Goal: Navigation & Orientation: Find specific page/section

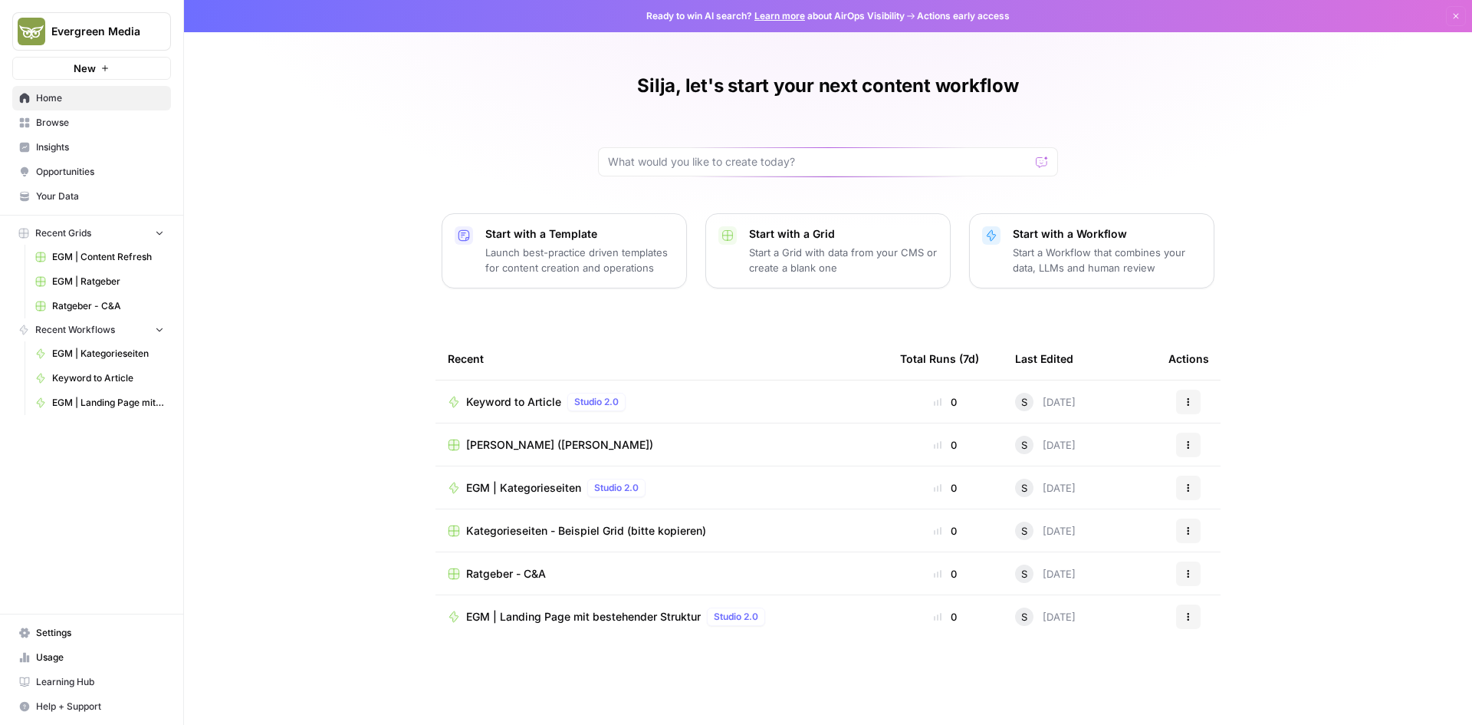
click at [84, 632] on span "Settings" at bounding box center [100, 633] width 128 height 14
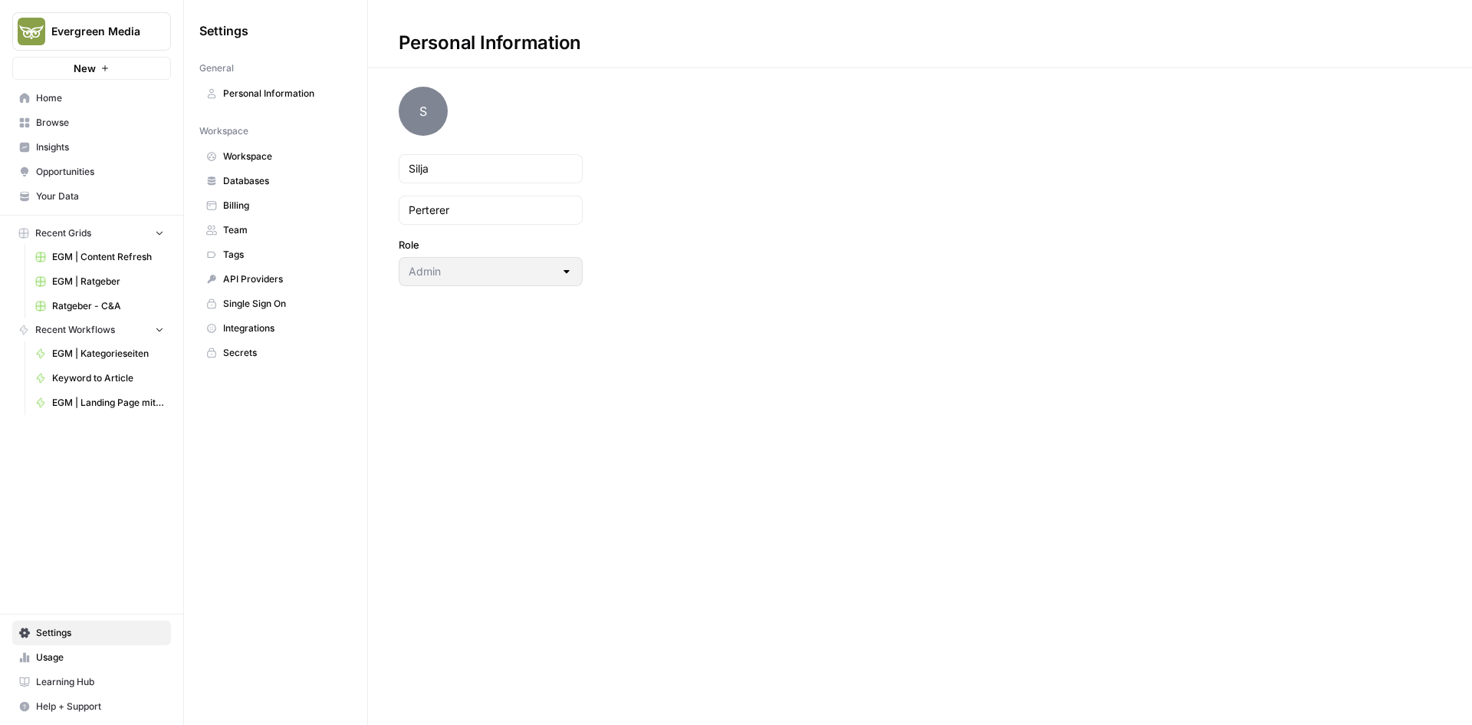
click at [263, 232] on span "Team" at bounding box center [284, 230] width 122 height 14
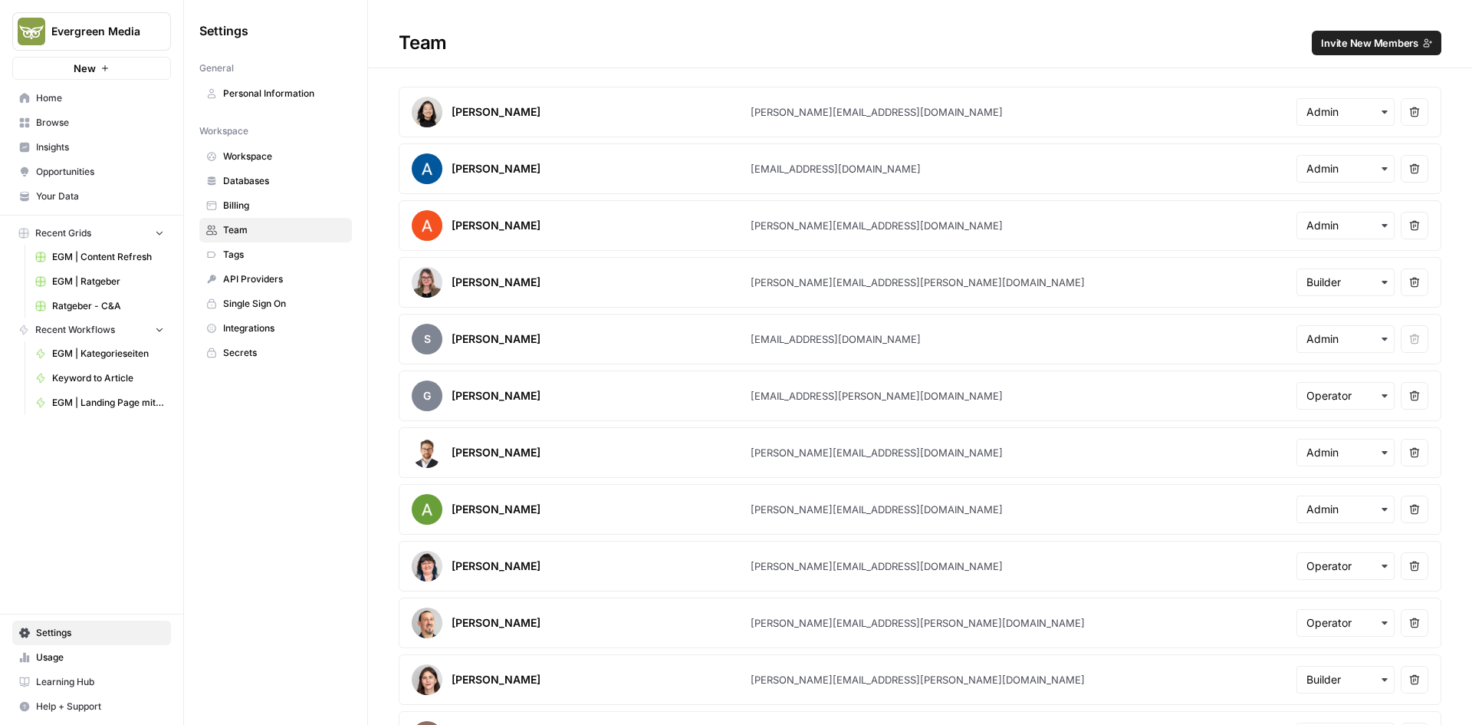
click at [85, 99] on span "Home" at bounding box center [100, 98] width 128 height 14
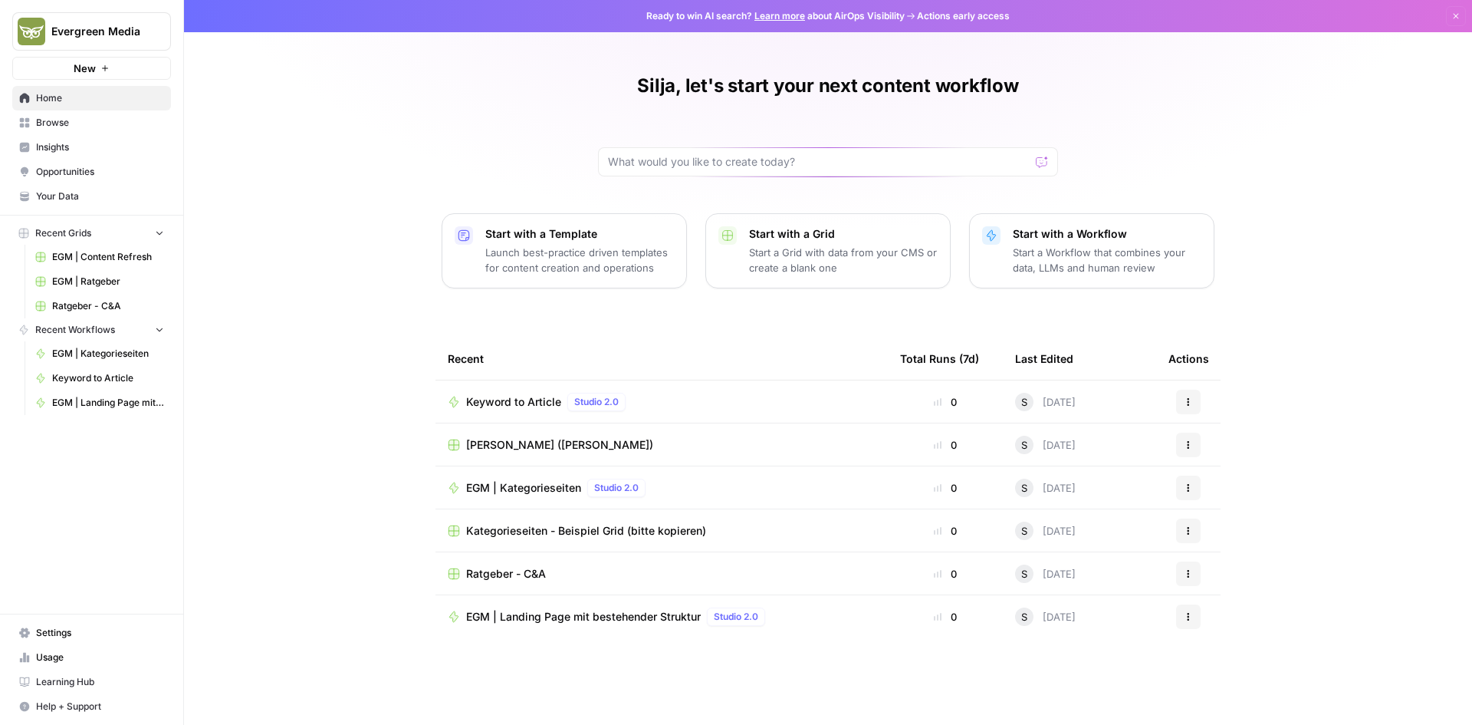
click at [104, 123] on span "Browse" at bounding box center [100, 123] width 128 height 14
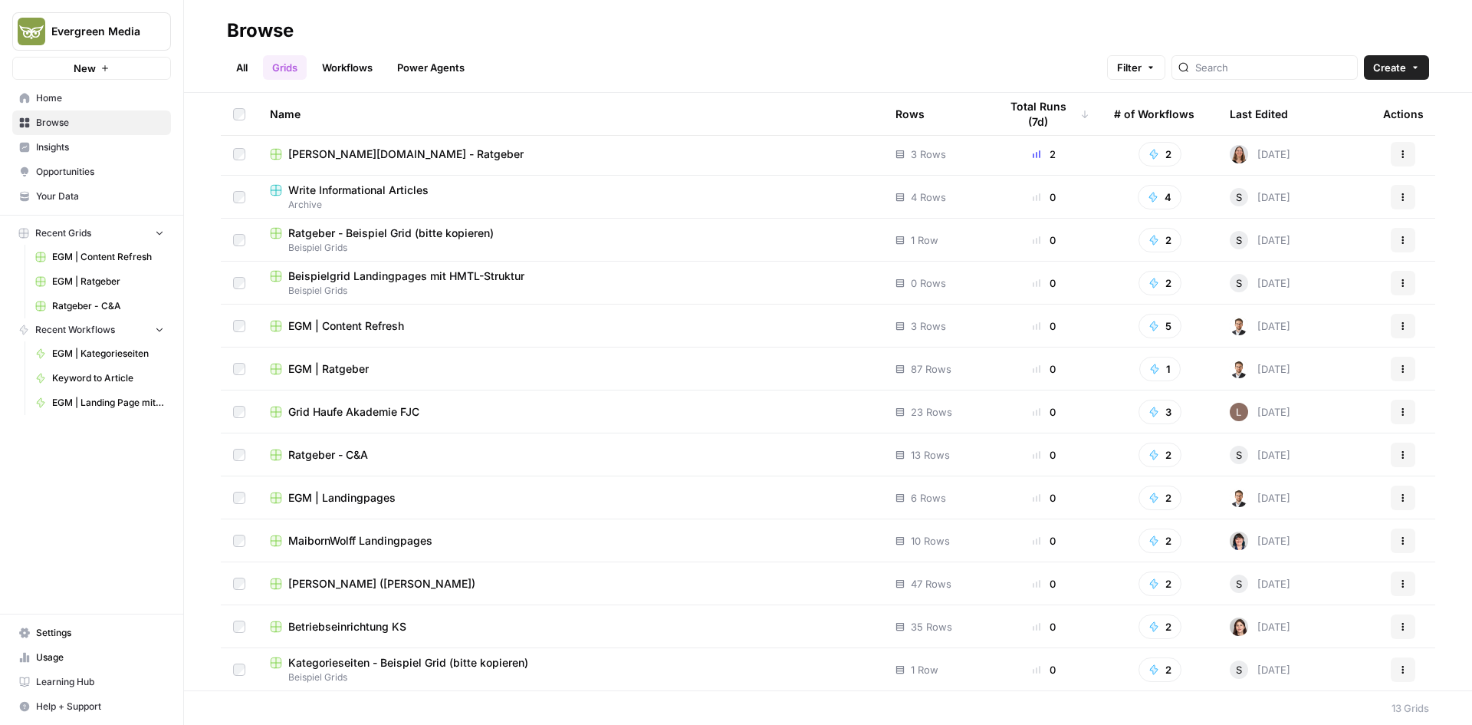
scroll to position [4, 0]
click at [242, 59] on link "All" at bounding box center [242, 67] width 30 height 25
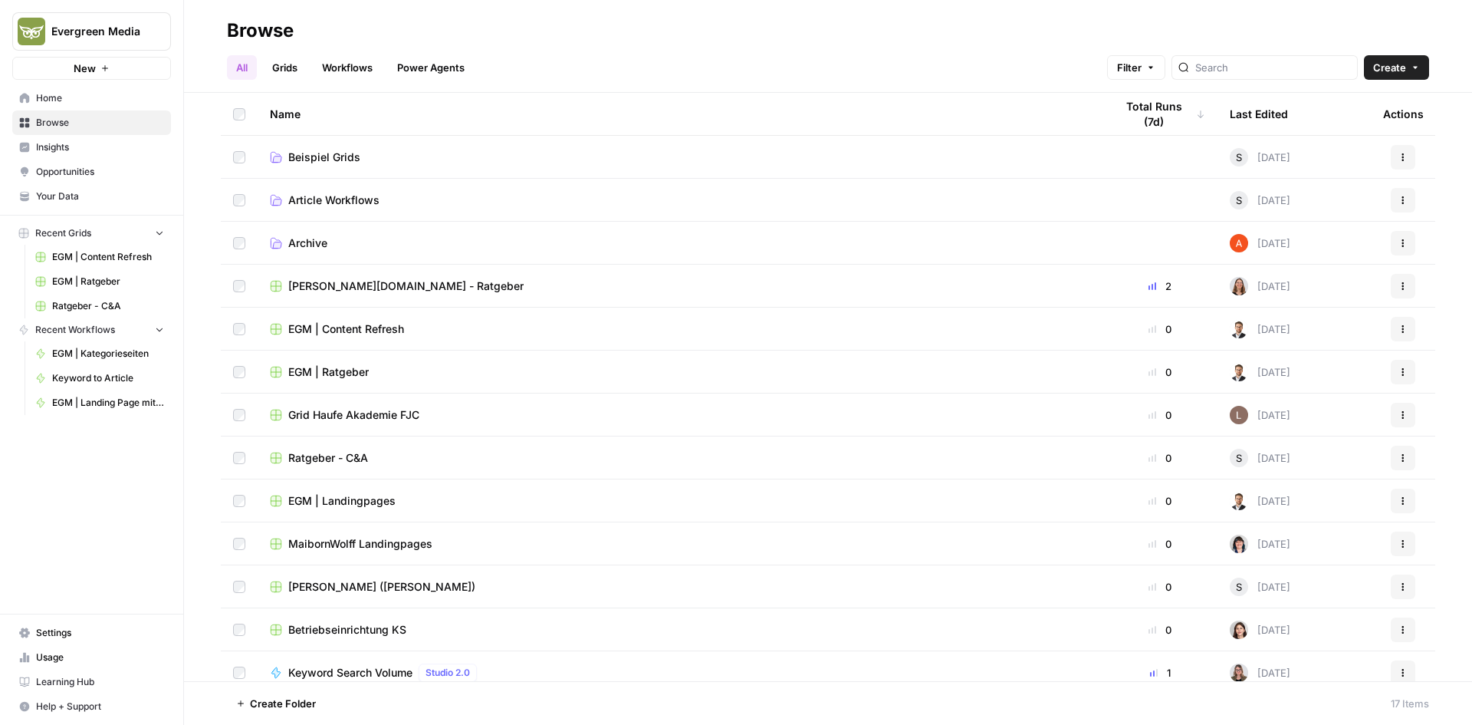
click at [337, 156] on span "Beispiel Grids" at bounding box center [324, 157] width 72 height 15
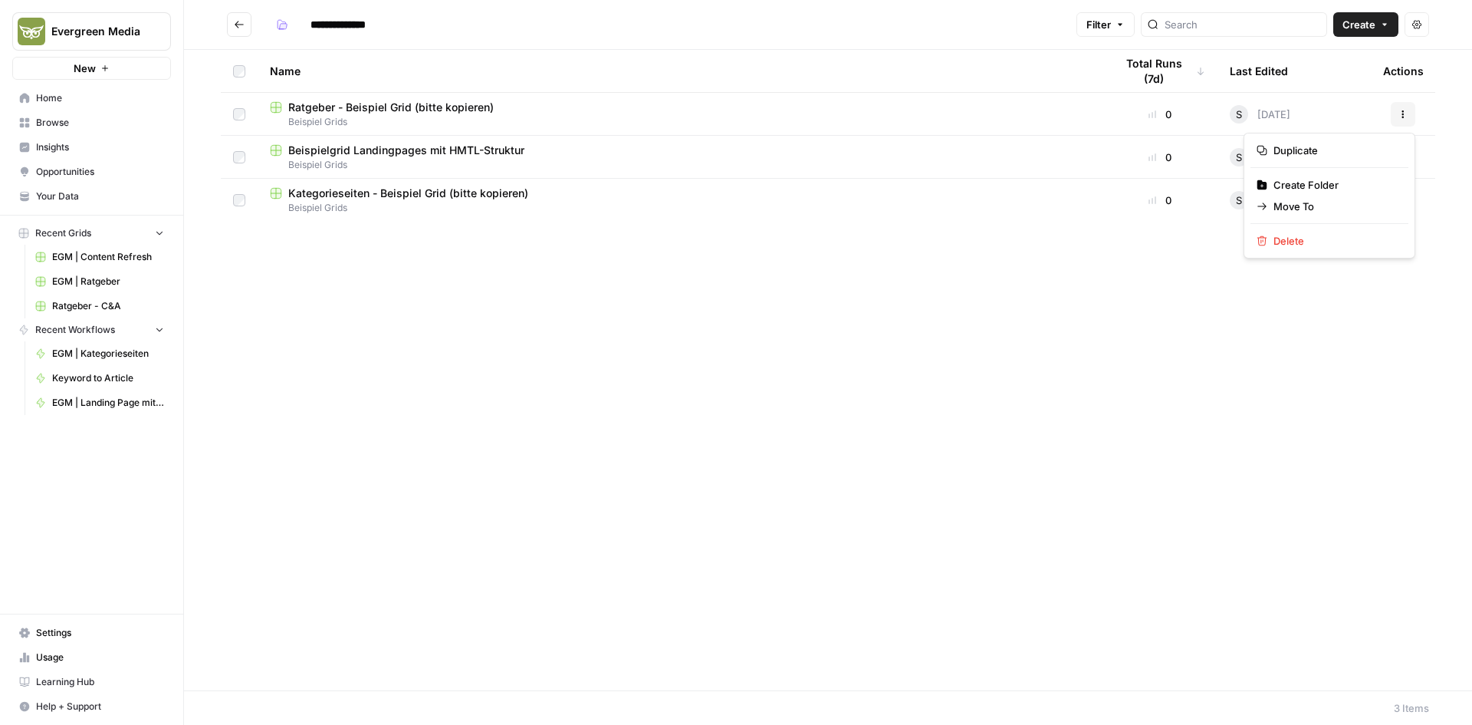
click at [1402, 113] on icon "button" at bounding box center [1403, 114] width 9 height 9
click at [485, 294] on div "Name Total Runs (7d) Last Edited Actions Ratgeber - Beispiel Grid (bitte kopier…" at bounding box center [828, 370] width 1288 height 640
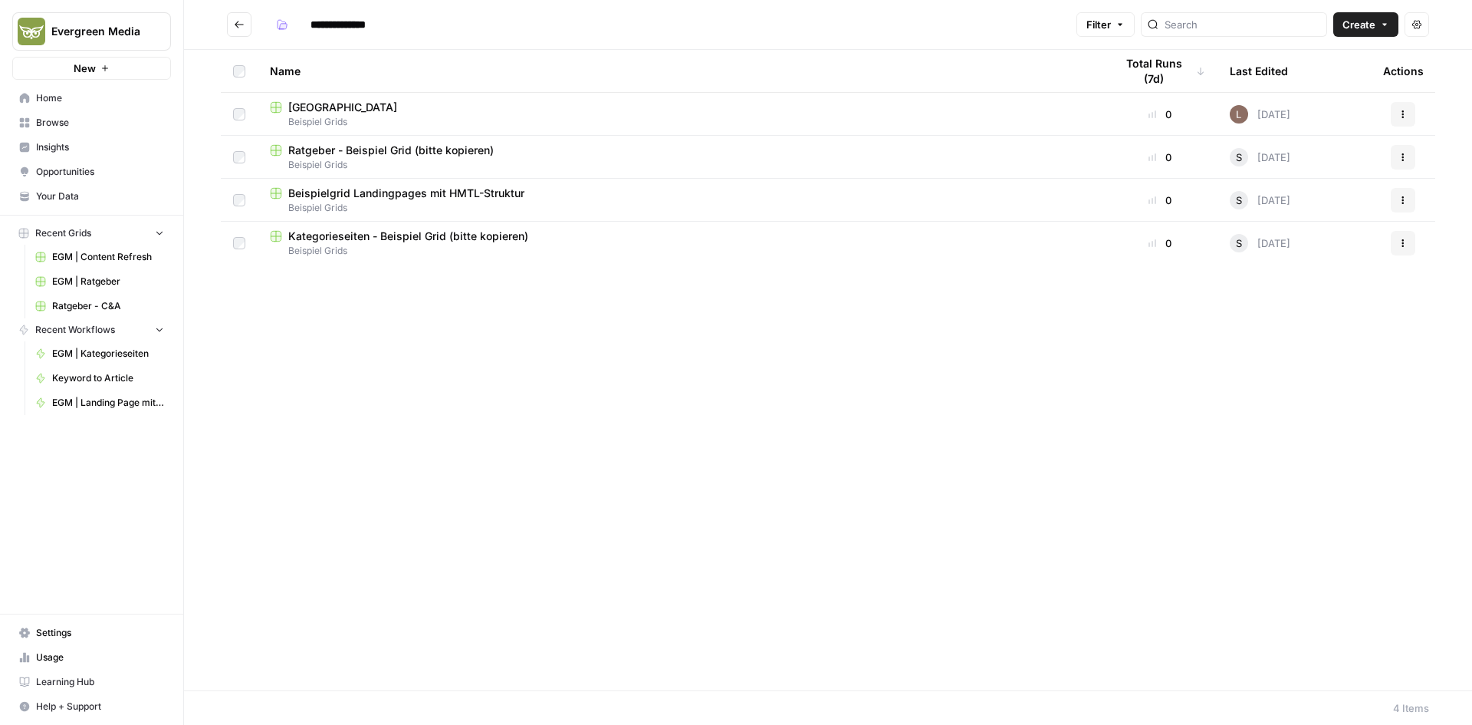
click at [1403, 115] on icon "button" at bounding box center [1403, 114] width 9 height 9
click at [1365, 206] on span "Move To" at bounding box center [1335, 206] width 123 height 15
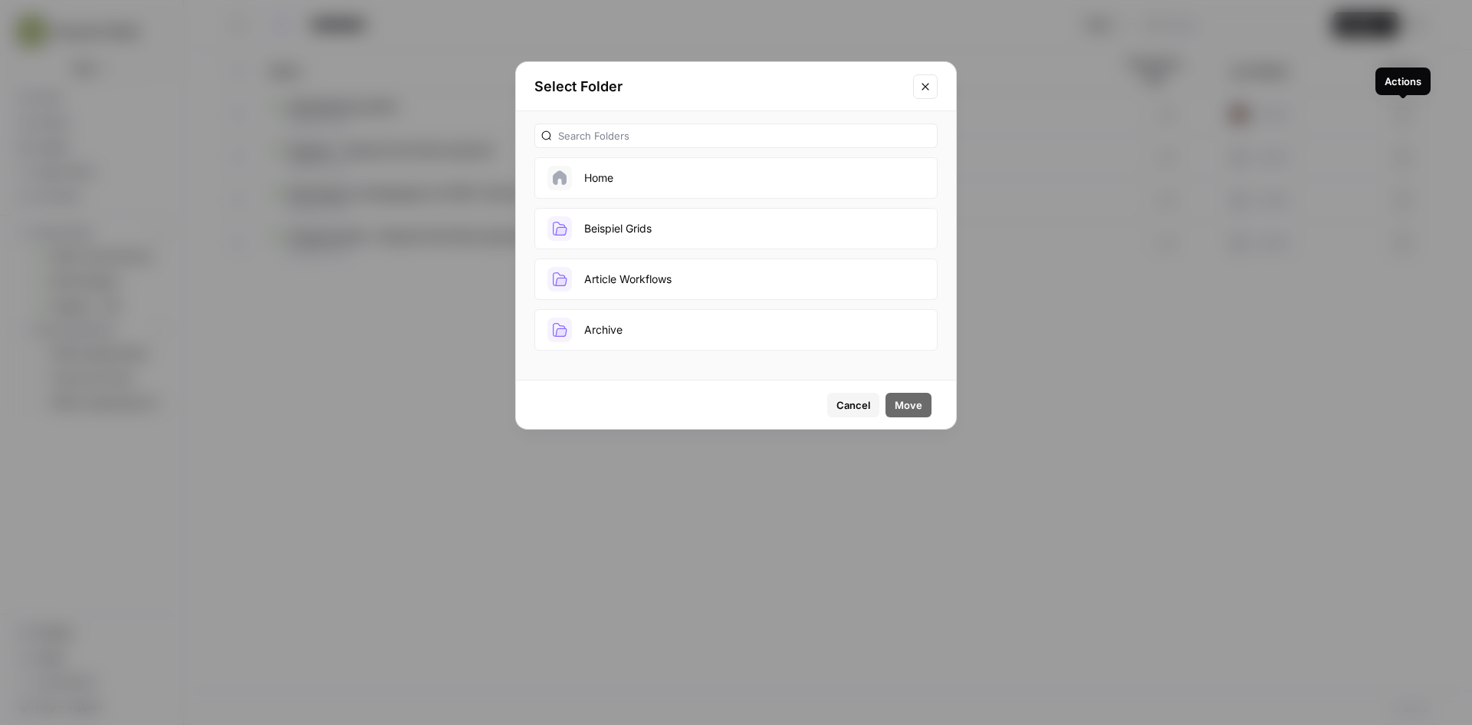
click at [933, 87] on button "Close modal" at bounding box center [925, 86] width 25 height 25
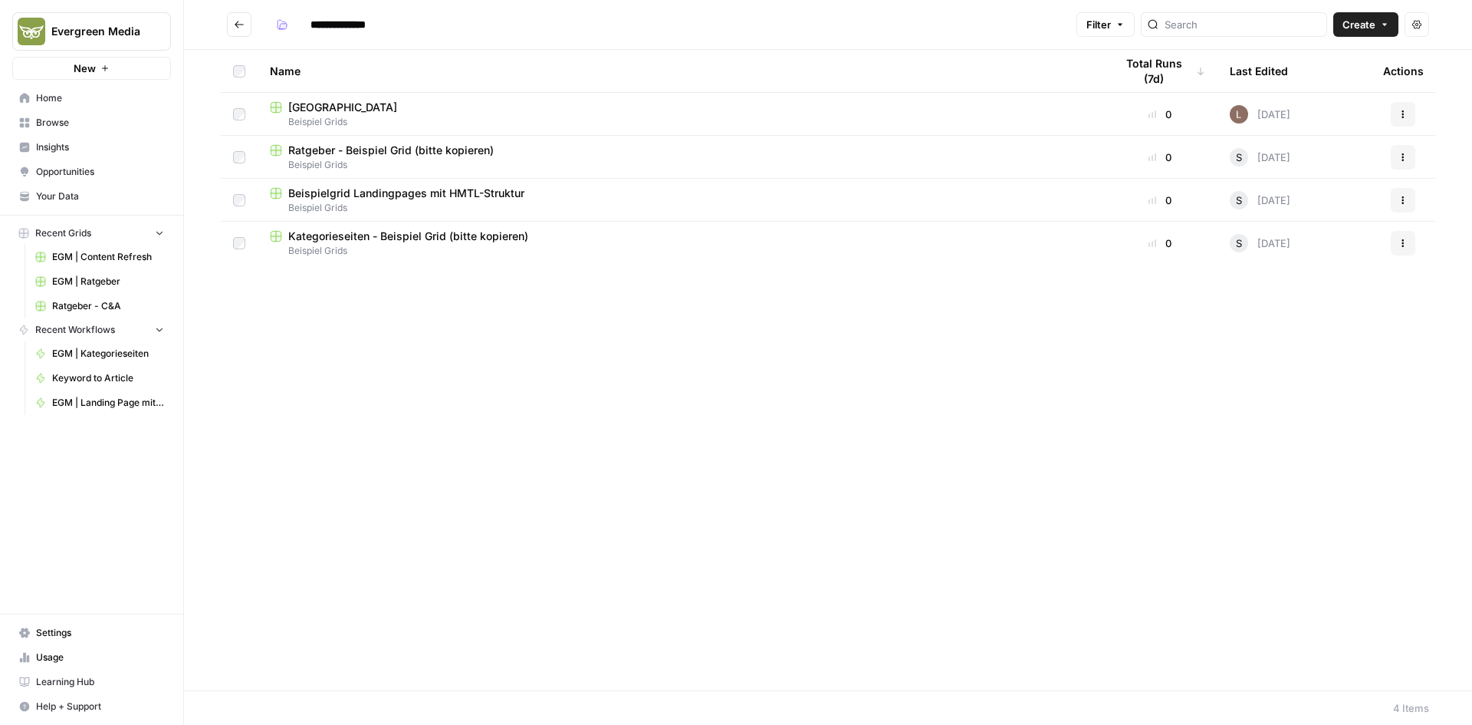
click at [63, 191] on span "Your Data" at bounding box center [100, 196] width 128 height 14
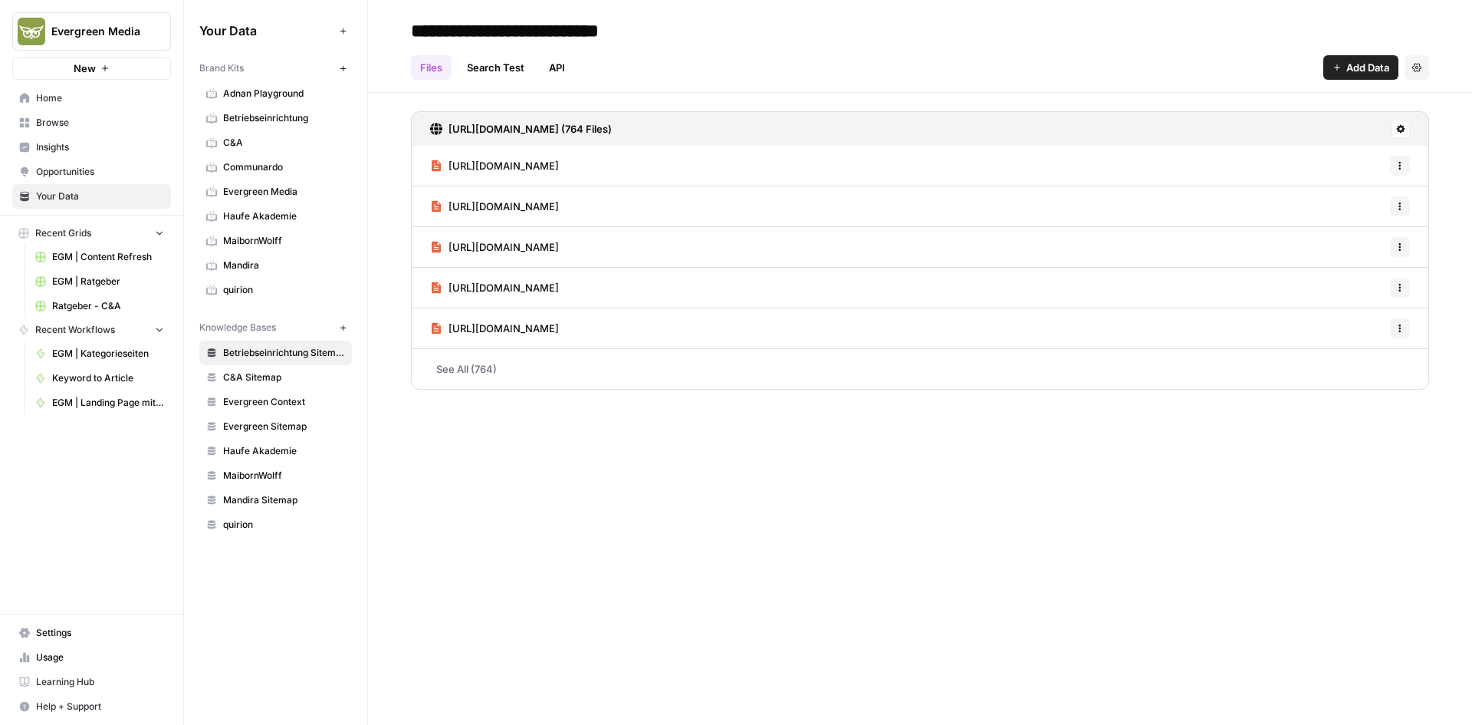
click at [226, 71] on span "Brand Kits" at bounding box center [221, 68] width 44 height 14
drag, startPoint x: 197, startPoint y: 71, endPoint x: 262, endPoint y: 72, distance: 64.4
click at [262, 72] on div "Your Data Add Data Brand Kits New Adnan Playground Betriebseinrichtung C&A Comm…" at bounding box center [275, 277] width 183 height 555
click at [339, 69] on icon "button" at bounding box center [343, 68] width 8 height 8
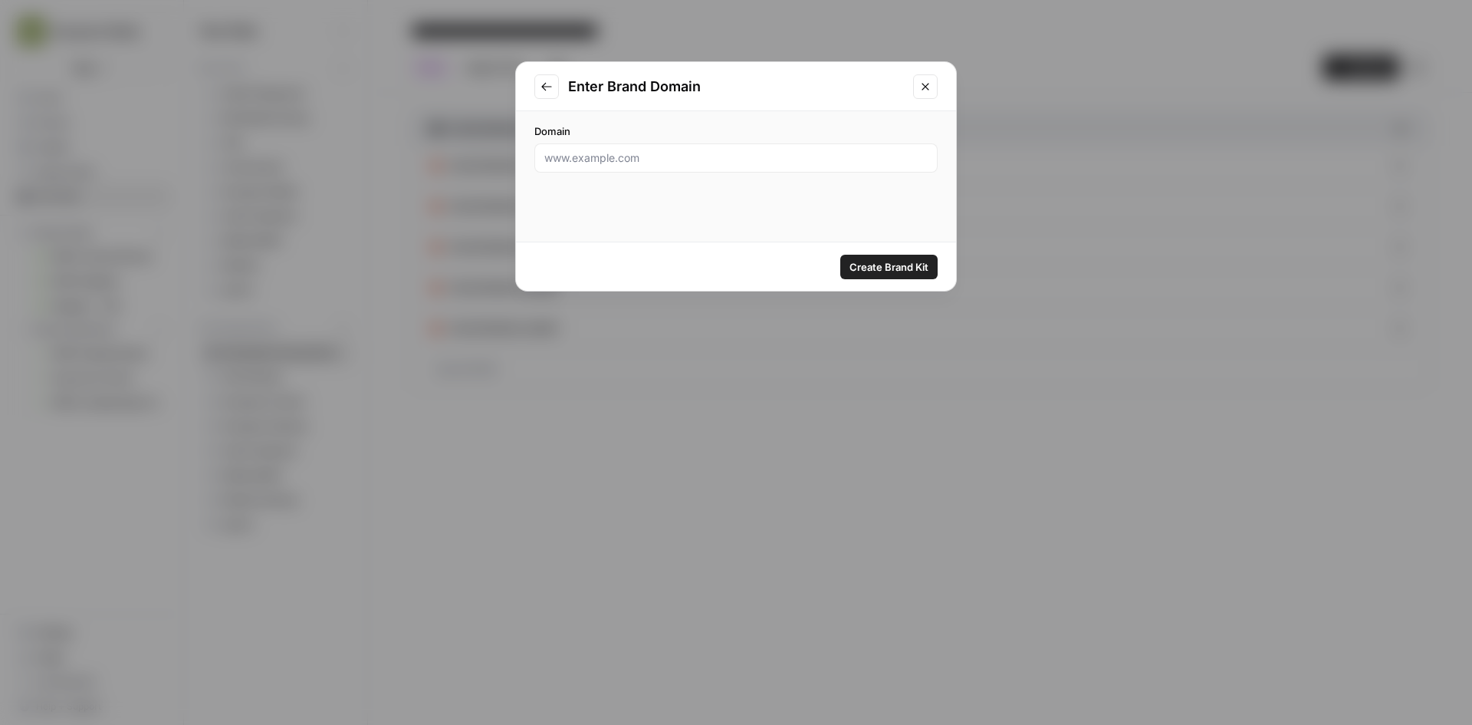
click at [923, 79] on button "Close modal" at bounding box center [925, 86] width 25 height 25
